Goal: Find specific page/section: Find specific page/section

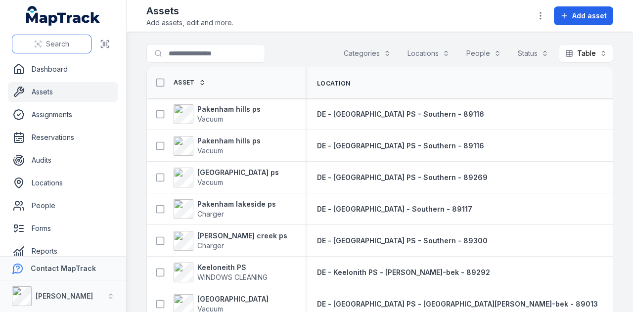
click at [72, 46] on button "Search" at bounding box center [52, 44] width 80 height 19
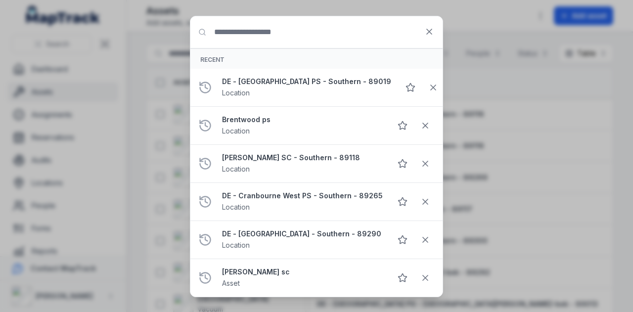
click at [65, 147] on div "Search for anything Recent DE - [GEOGRAPHIC_DATA] PS - Southern - 89019 Locatio…" at bounding box center [316, 156] width 633 height 312
click at [427, 30] on icon at bounding box center [429, 32] width 10 height 10
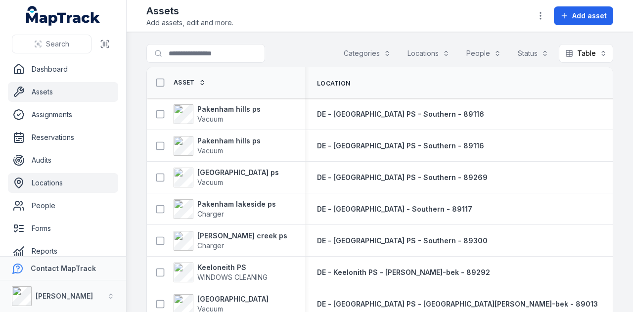
click at [57, 190] on link "Locations" at bounding box center [63, 183] width 110 height 20
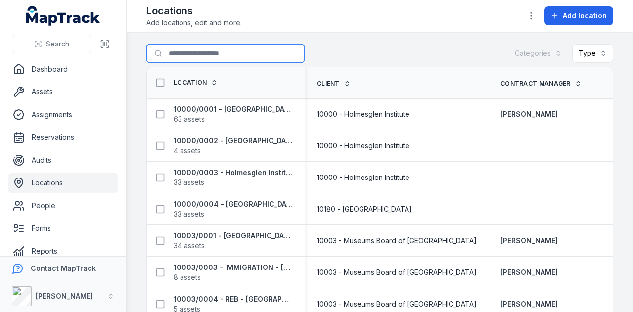
click at [207, 53] on input "Search for locations" at bounding box center [225, 53] width 158 height 19
type input "*****"
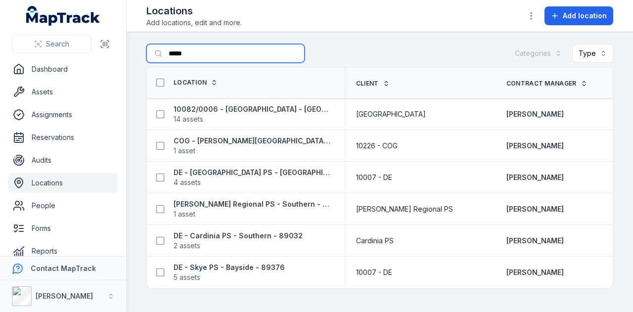
drag, startPoint x: 233, startPoint y: 58, endPoint x: 122, endPoint y: 43, distance: 112.3
click at [122, 43] on div "Search Dashboard Assets Assignments Reservations Audits Locations People Forms …" at bounding box center [316, 156] width 633 height 312
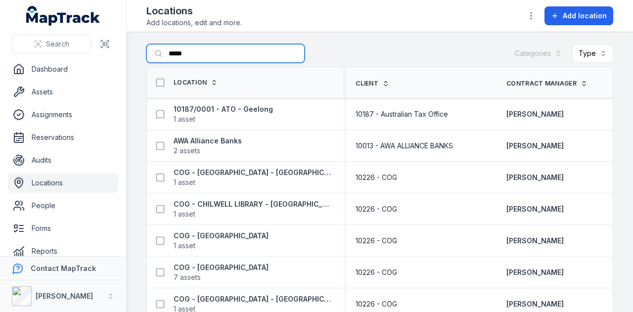
drag, startPoint x: 210, startPoint y: 49, endPoint x: 124, endPoint y: 38, distance: 86.8
click at [124, 38] on div "Search Dashboard Assets Assignments Reservations Audits Locations People Forms …" at bounding box center [316, 156] width 633 height 312
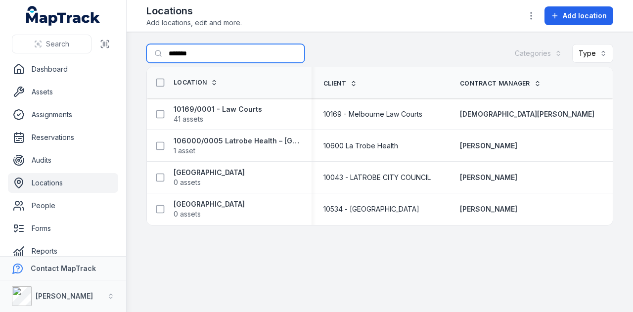
type input "*******"
